Goal: Task Accomplishment & Management: Manage account settings

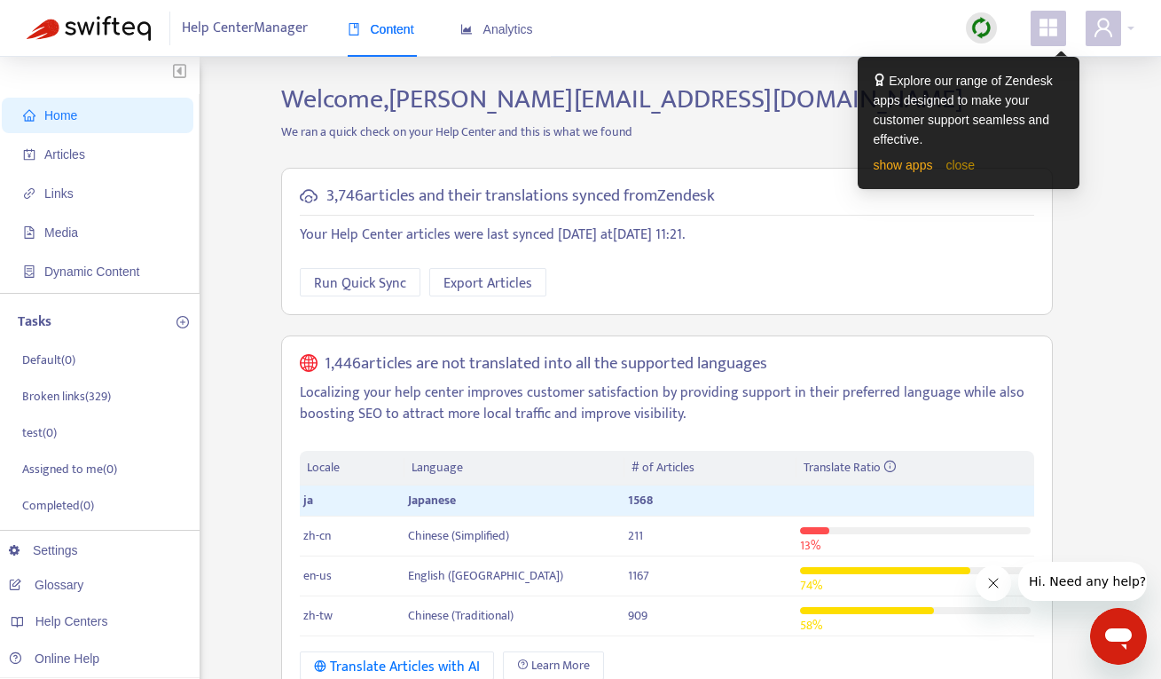
click at [955, 170] on link "close" at bounding box center [960, 165] width 29 height 14
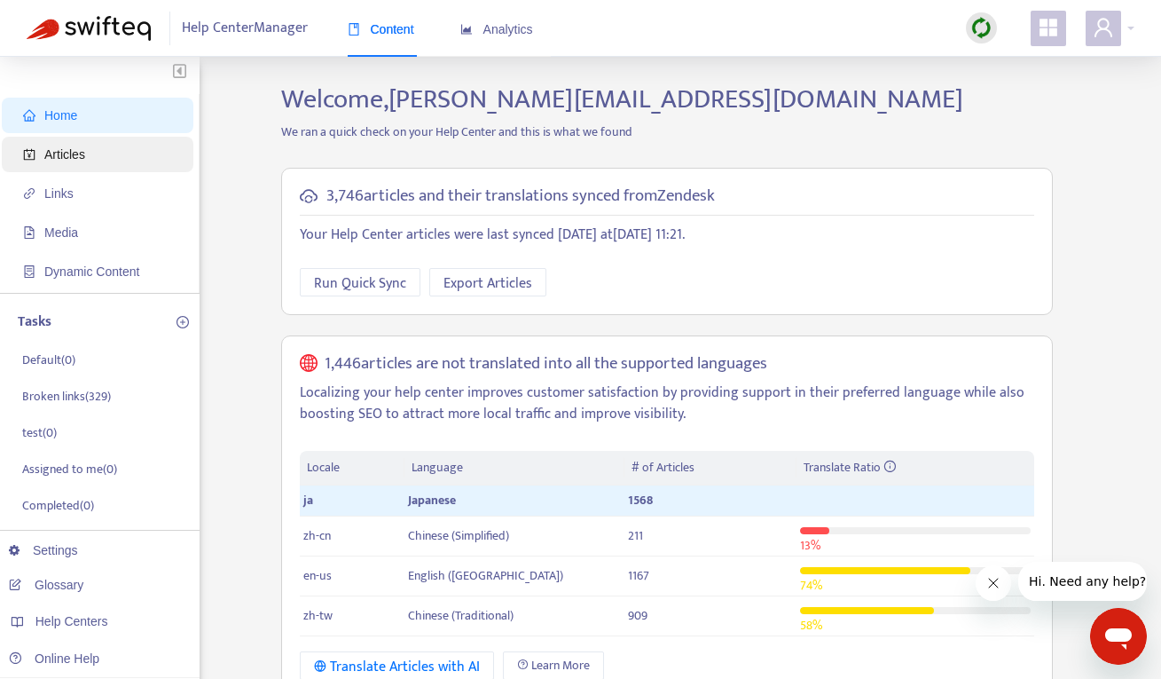
click at [133, 149] on span "Articles" at bounding box center [101, 154] width 156 height 35
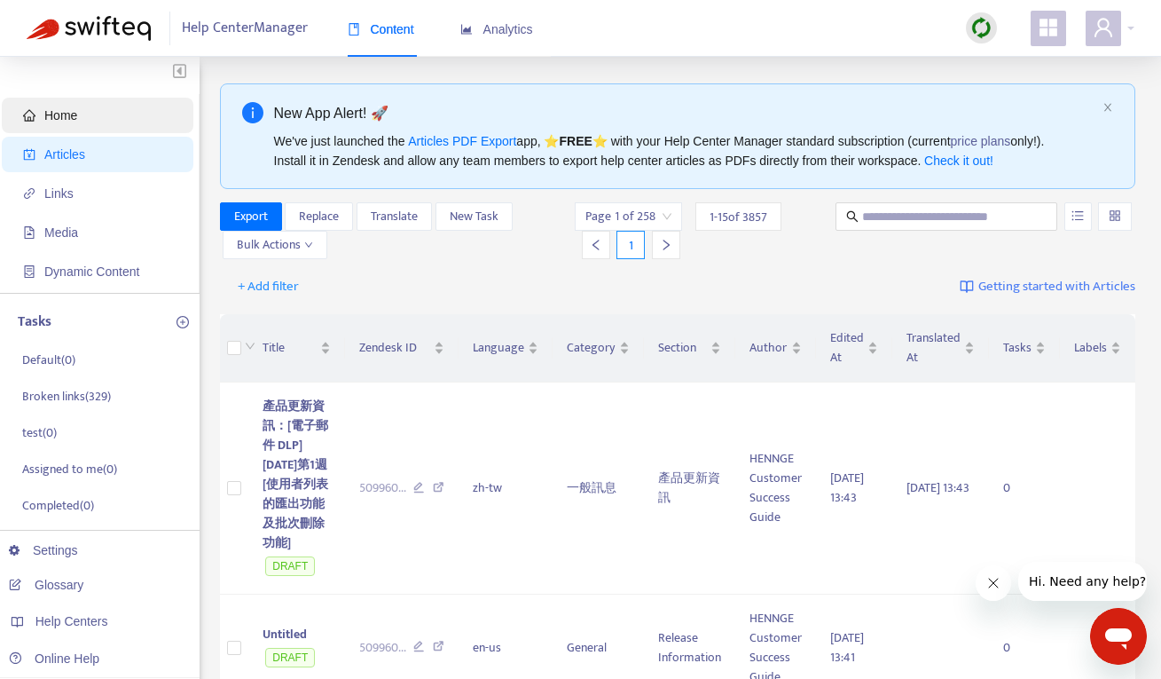
click at [93, 121] on span "Home" at bounding box center [101, 115] width 156 height 35
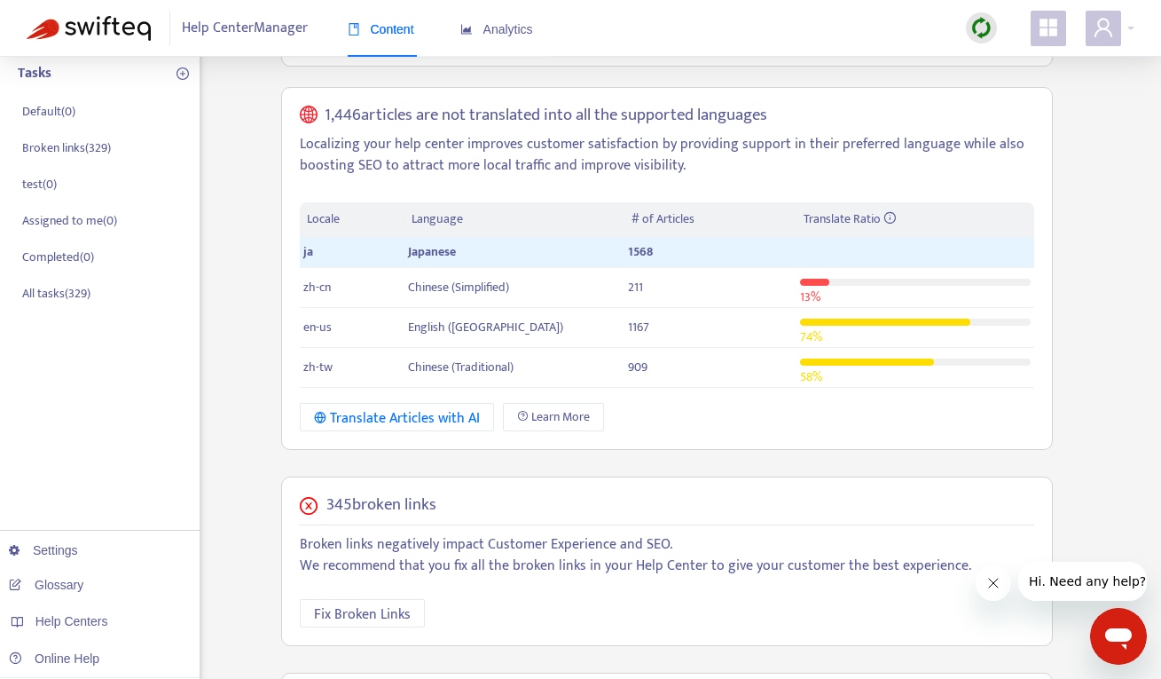
scroll to position [246, 0]
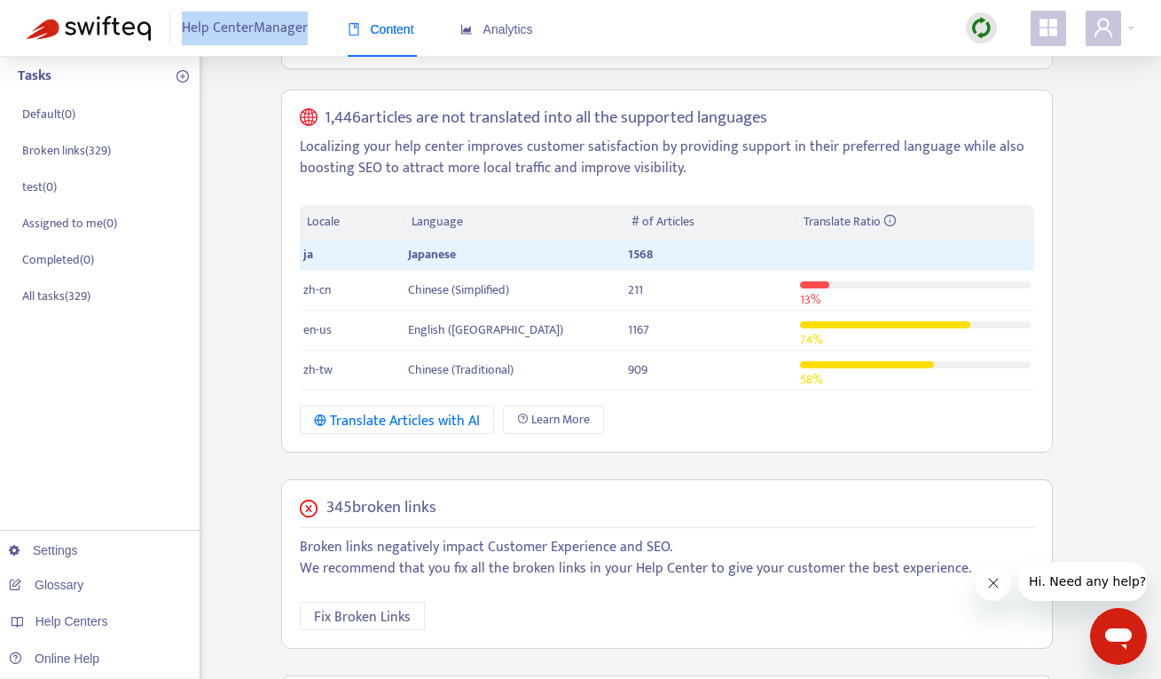
drag, startPoint x: 302, startPoint y: 32, endPoint x: 184, endPoint y: 36, distance: 118.9
click at [184, 36] on span "Help Center Manager" at bounding box center [245, 29] width 126 height 34
click at [242, 39] on span "Help Center Manager" at bounding box center [245, 29] width 126 height 34
drag, startPoint x: 310, startPoint y: 29, endPoint x: 171, endPoint y: 30, distance: 139.3
click at [171, 30] on div "Help Center Manager Content Analytics" at bounding box center [359, 29] width 381 height 34
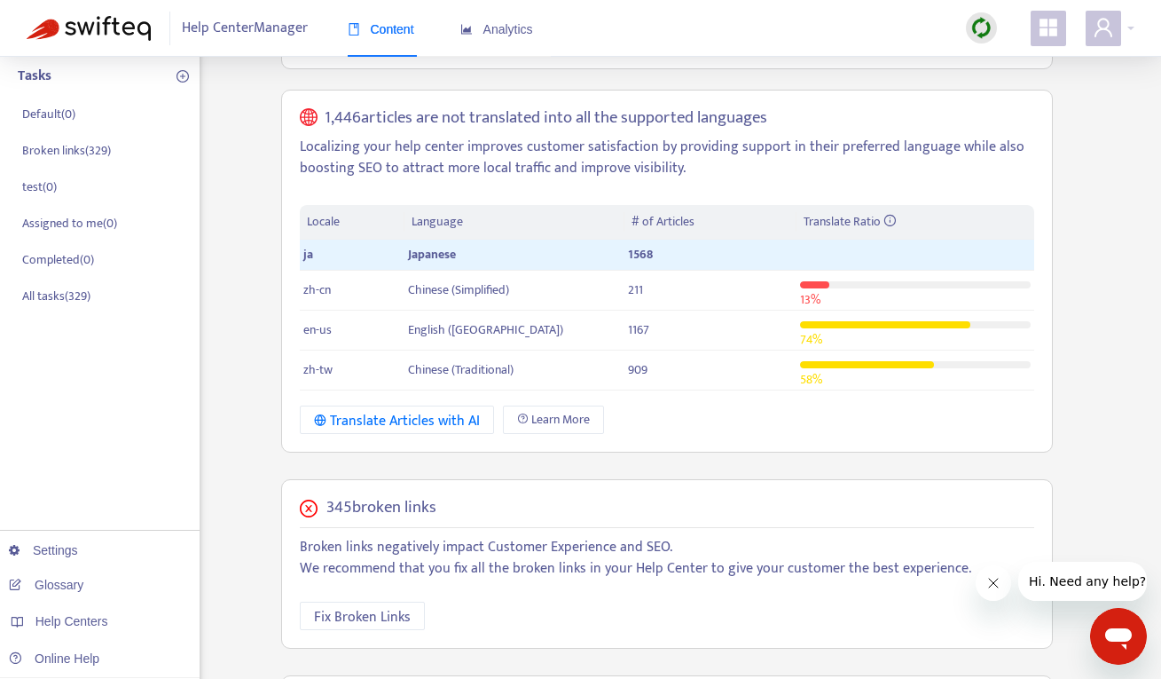
click at [242, 117] on div "Home Articles Links Media Dynamic Content Tasks Default ( 0 ) Broken links ( 32…" at bounding box center [581, 448] width 1108 height 1221
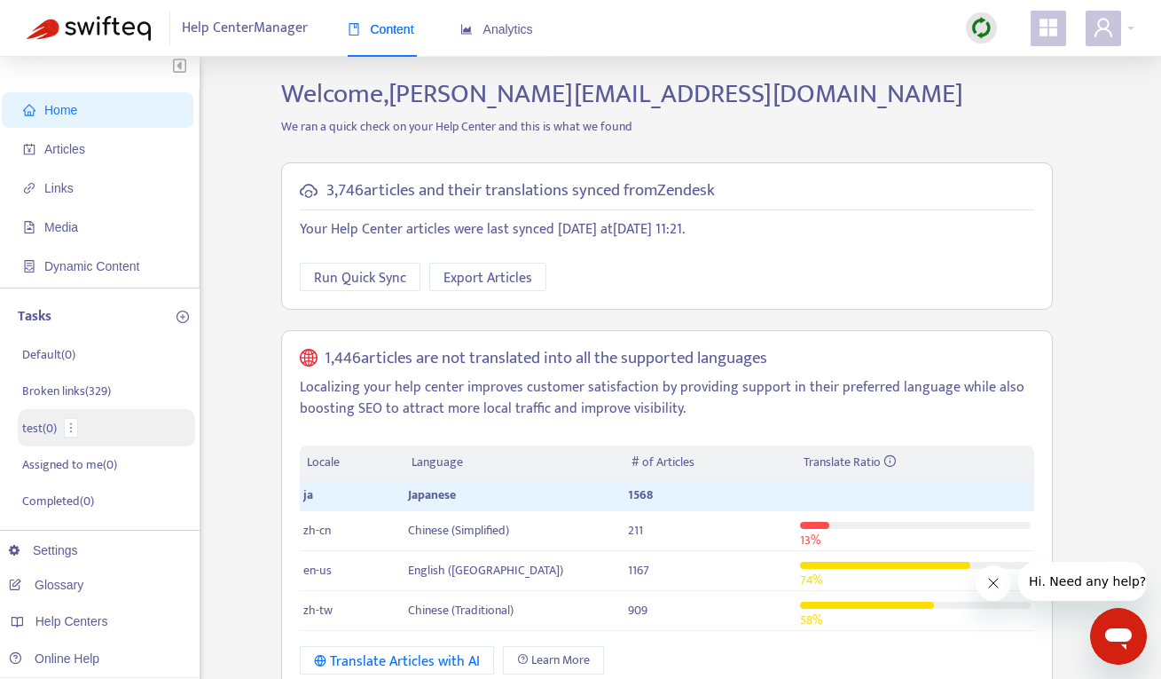
scroll to position [0, 0]
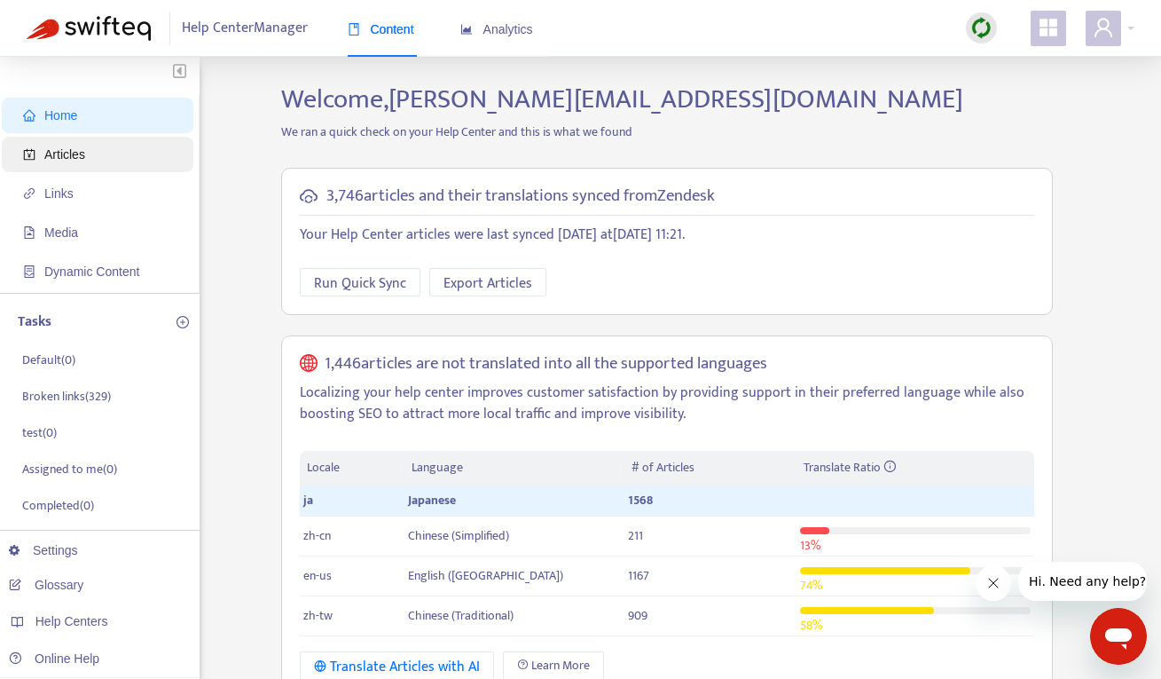
click at [109, 164] on span "Articles" at bounding box center [101, 154] width 156 height 35
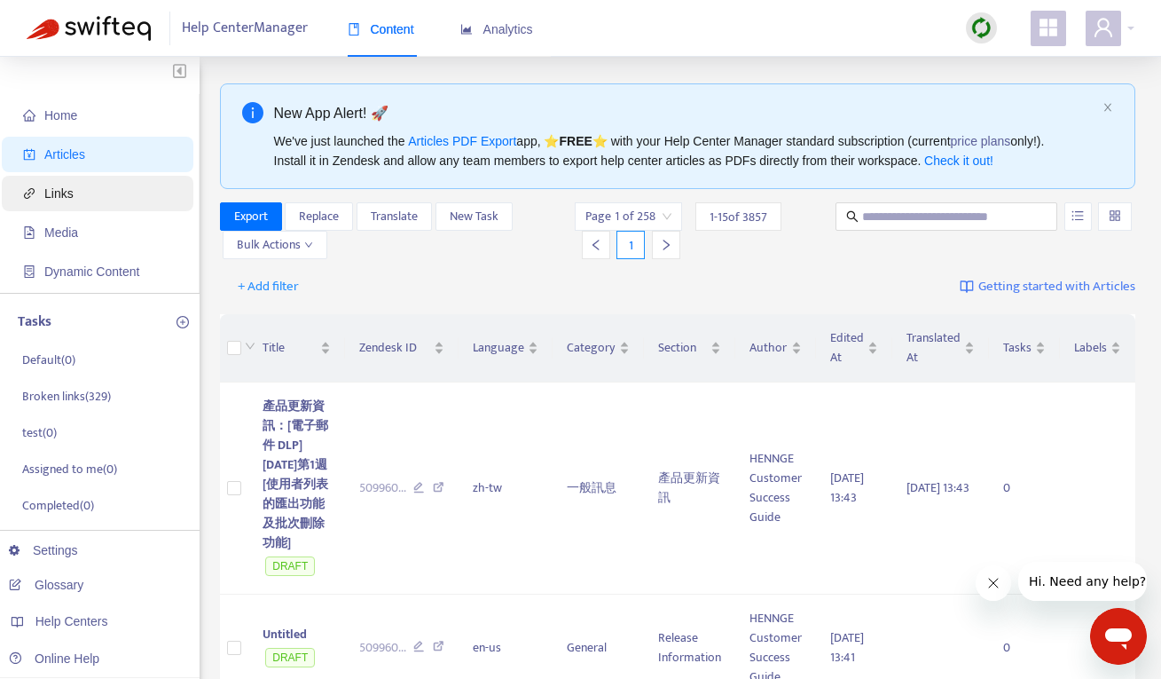
click at [54, 194] on span "Links" at bounding box center [58, 193] width 29 height 14
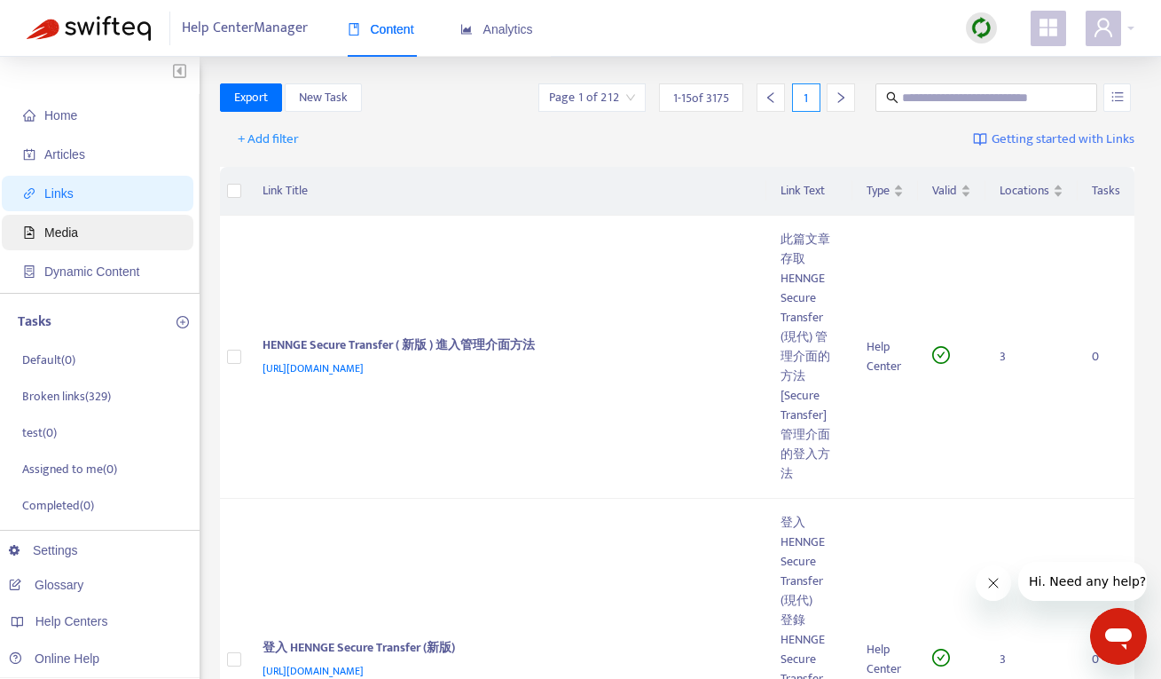
click at [67, 237] on span "Media" at bounding box center [61, 232] width 34 height 14
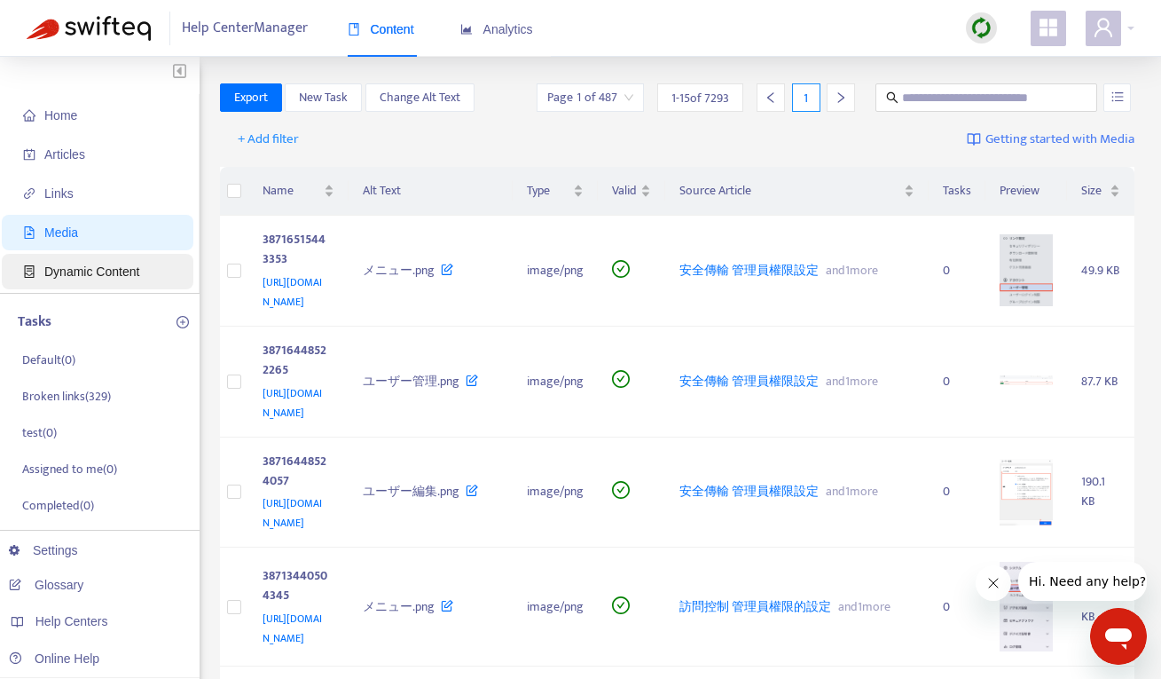
click at [63, 288] on span "Dynamic Content" at bounding box center [101, 271] width 156 height 35
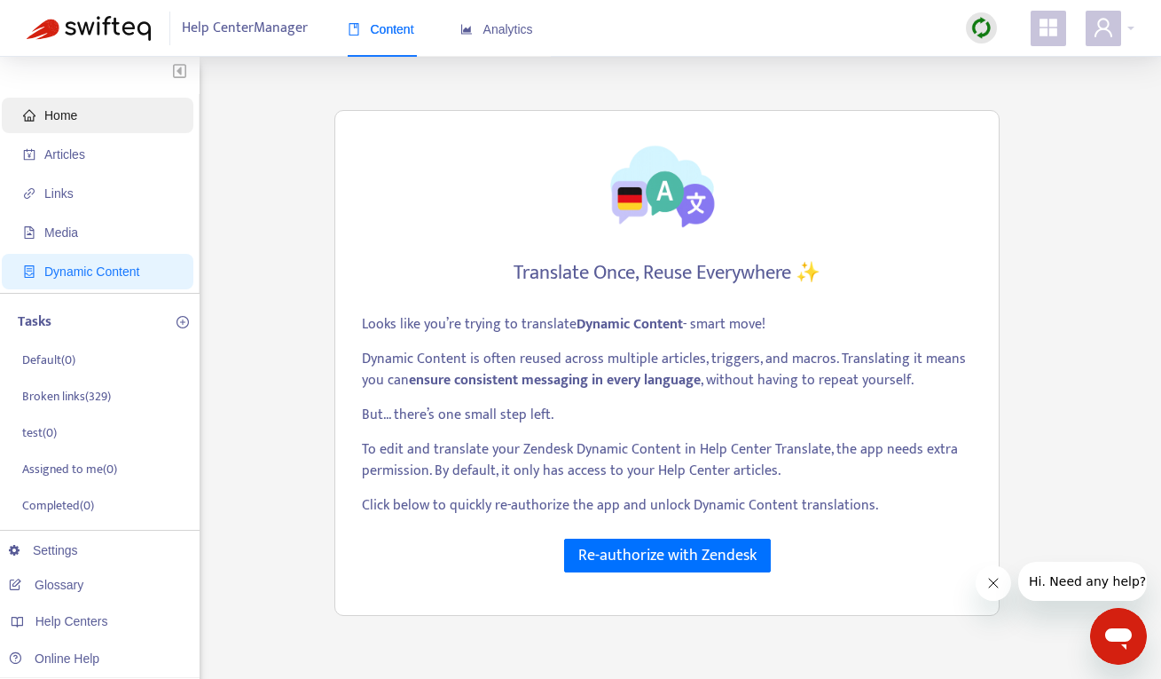
click at [71, 114] on span "Home" at bounding box center [60, 115] width 33 height 14
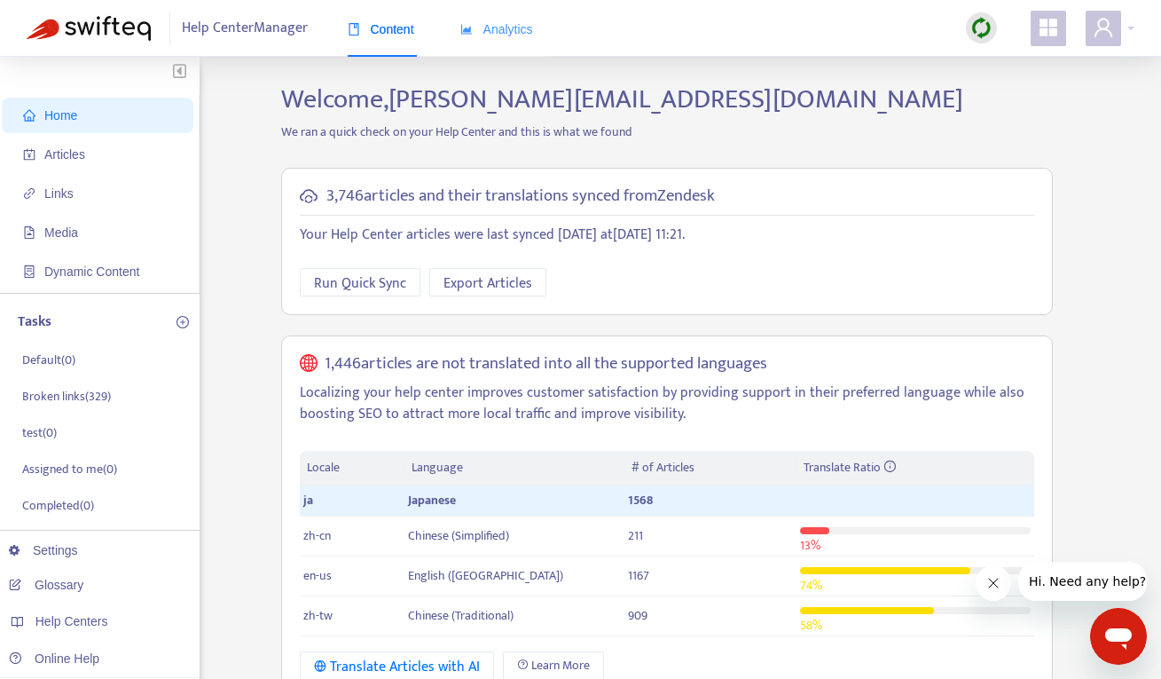
click at [495, 42] on div "Analytics" at bounding box center [496, 30] width 73 height 54
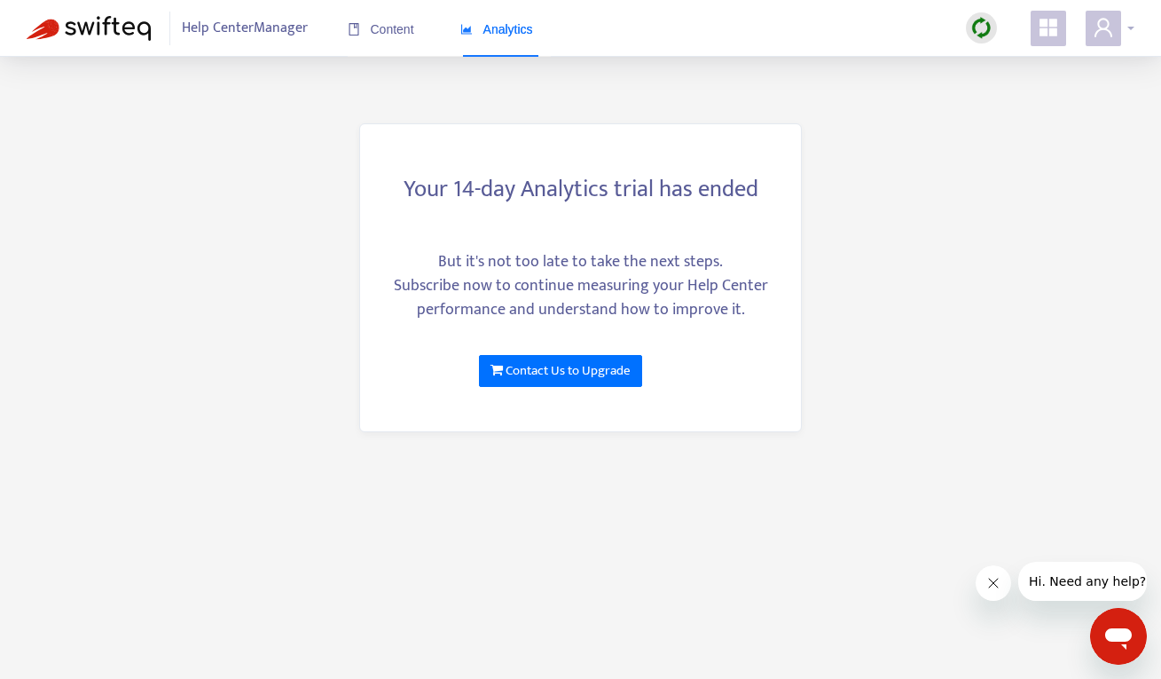
click at [1037, 16] on span at bounding box center [1103, 28] width 35 height 35
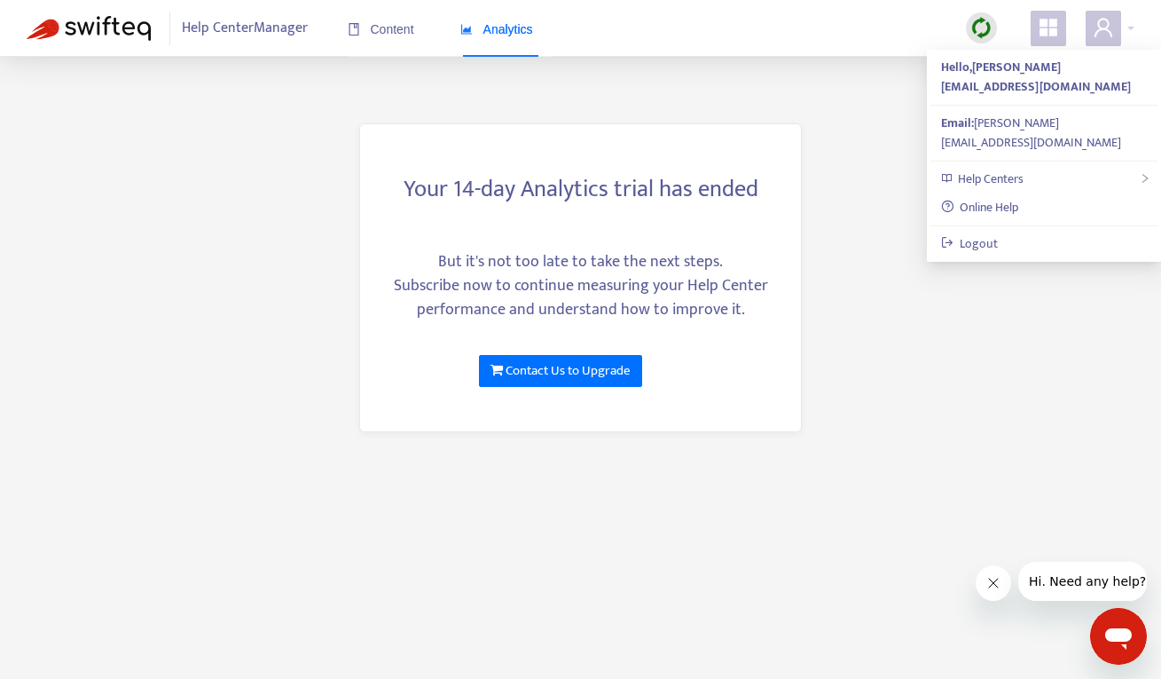
drag, startPoint x: 155, startPoint y: 33, endPoint x: 81, endPoint y: 31, distance: 74.5
click at [82, 31] on link at bounding box center [92, 28] width 131 height 25
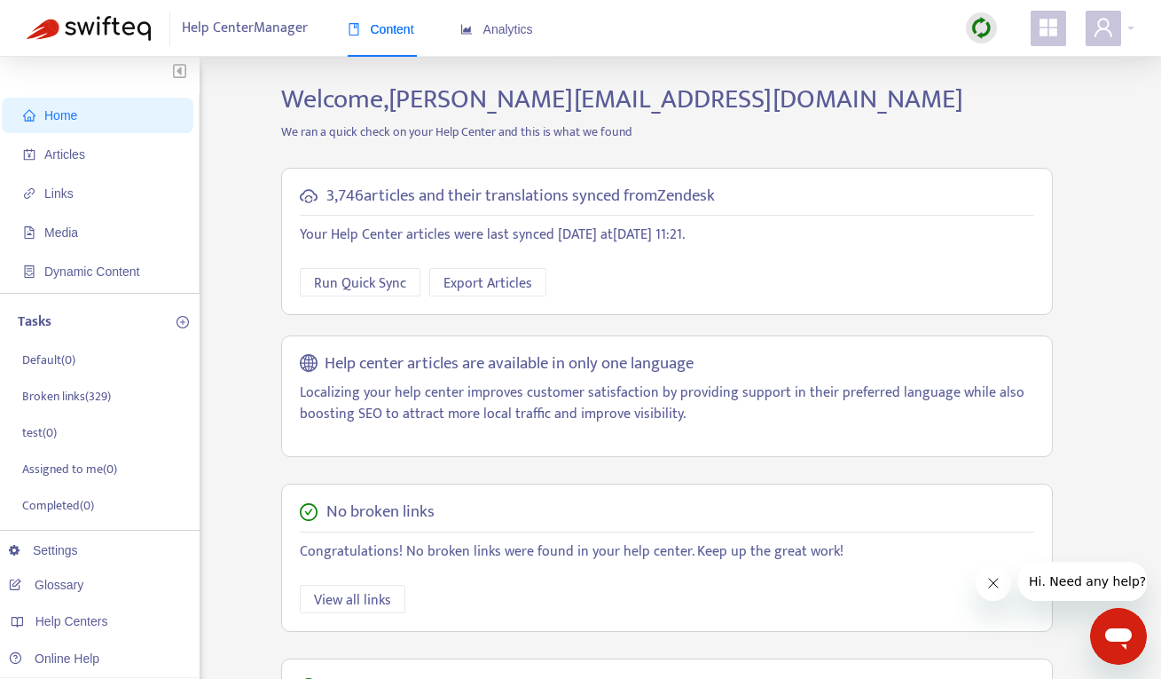
scroll to position [86, 0]
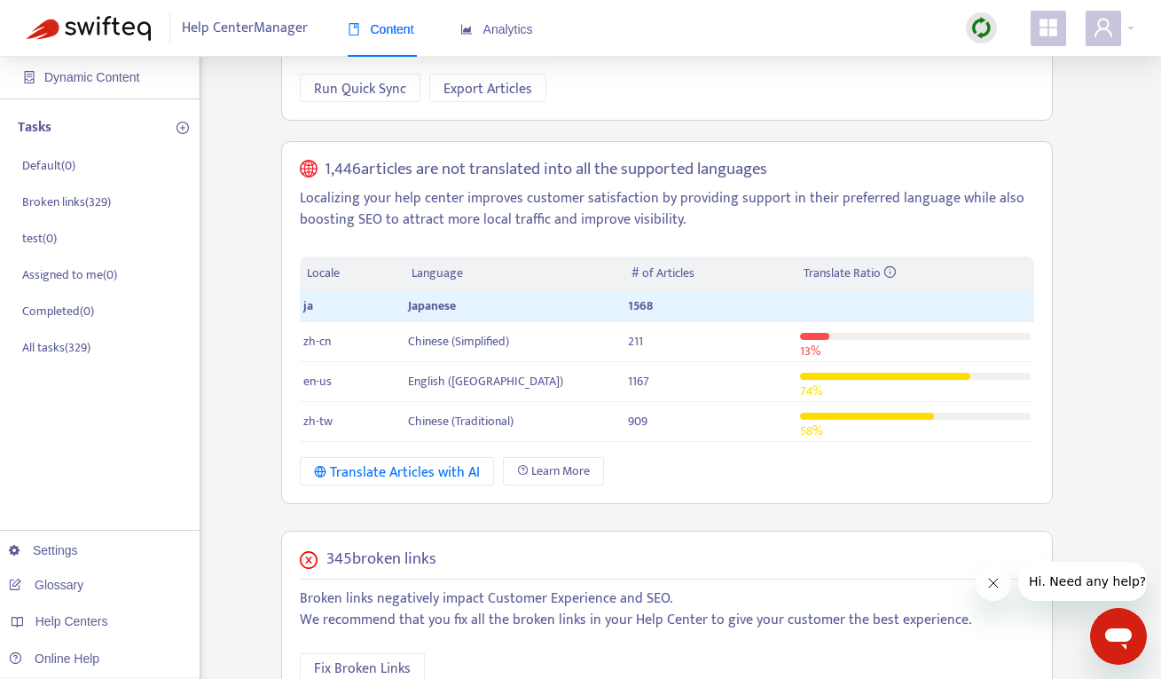
scroll to position [200, 0]
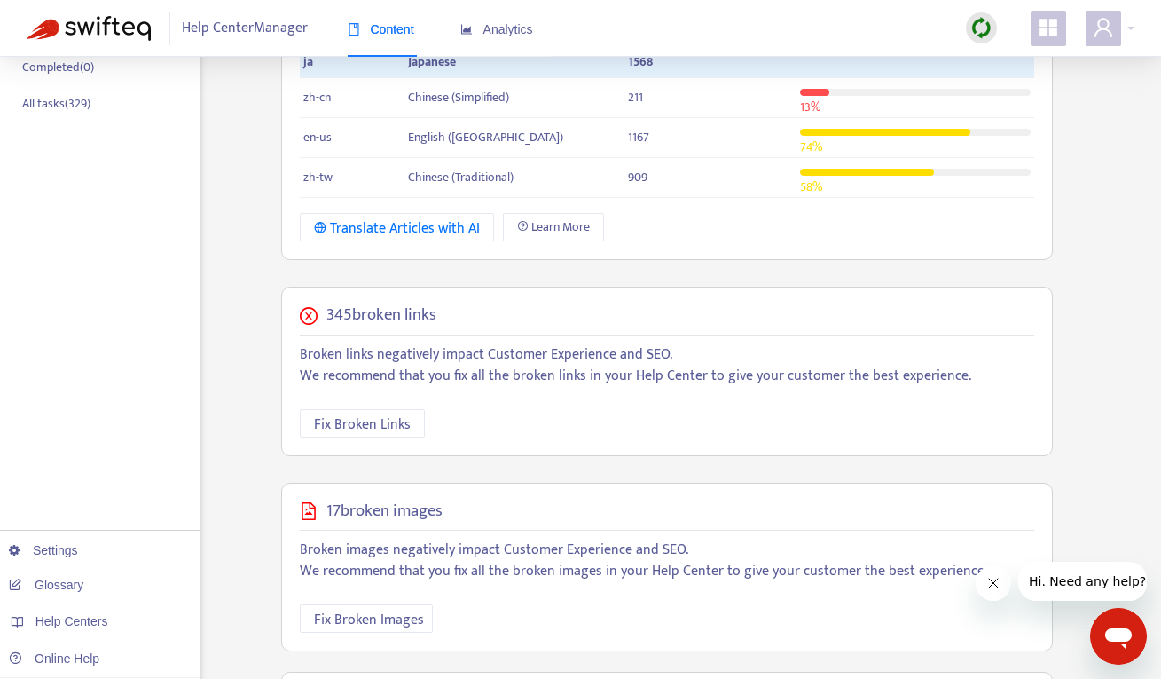
scroll to position [439, 0]
click at [72, 548] on link "Settings" at bounding box center [43, 550] width 69 height 14
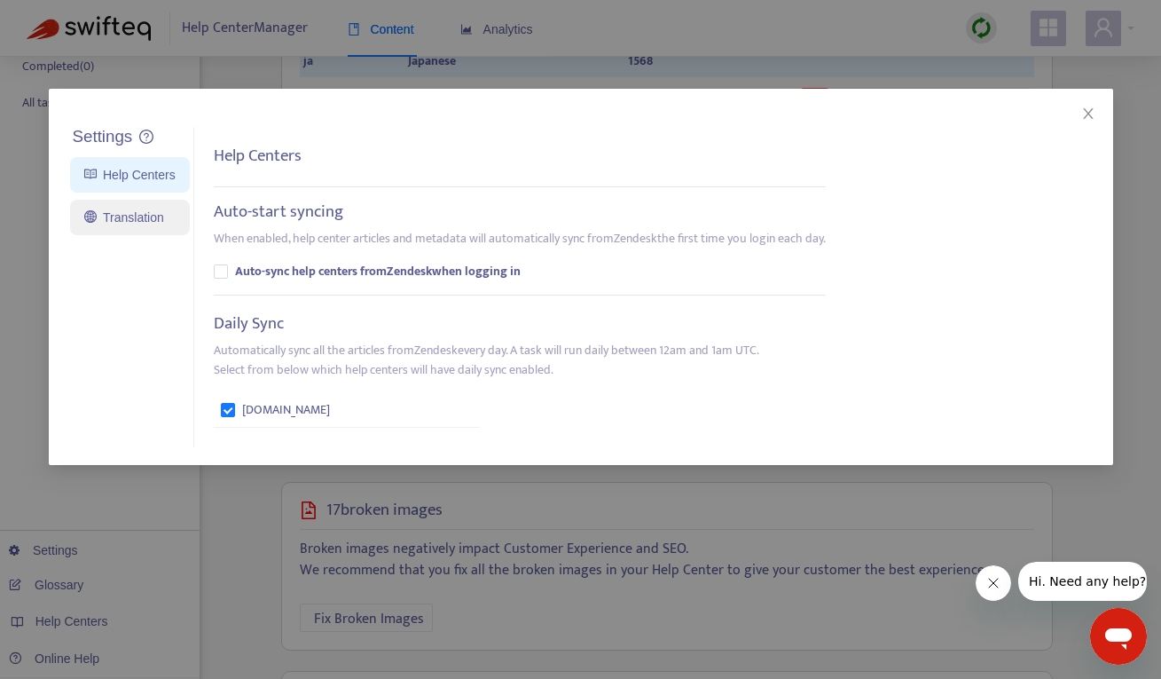
click at [161, 224] on link "Translation" at bounding box center [124, 217] width 80 height 14
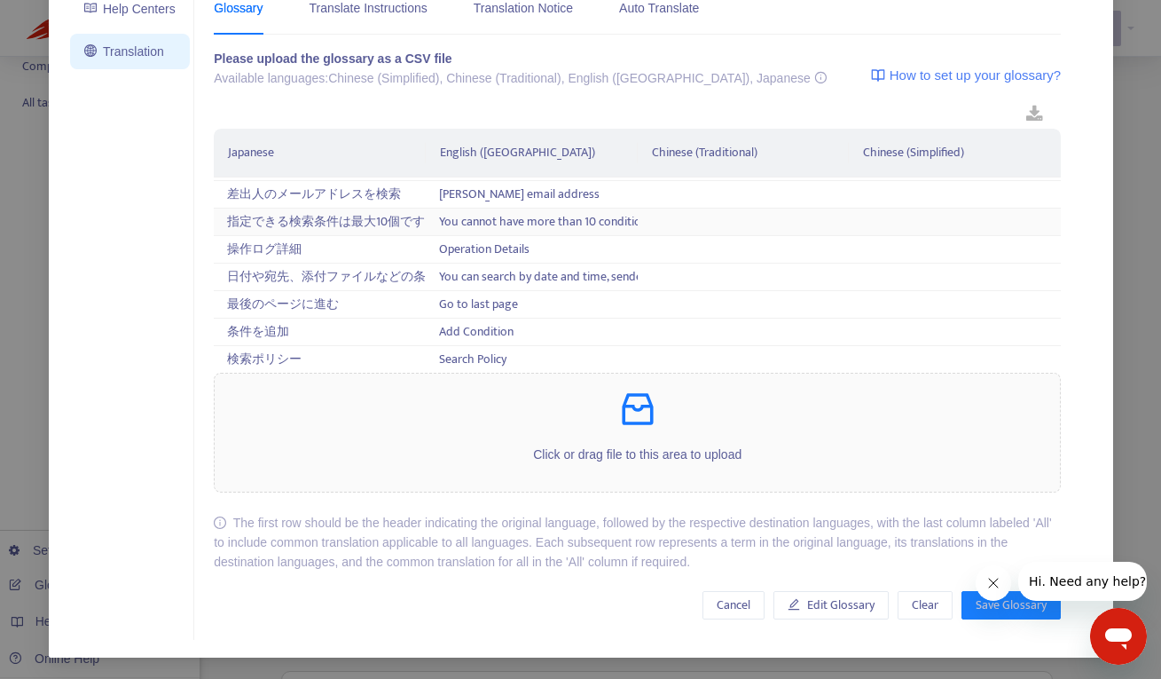
scroll to position [24825, 0]
